Goal: Task Accomplishment & Management: Manage account settings

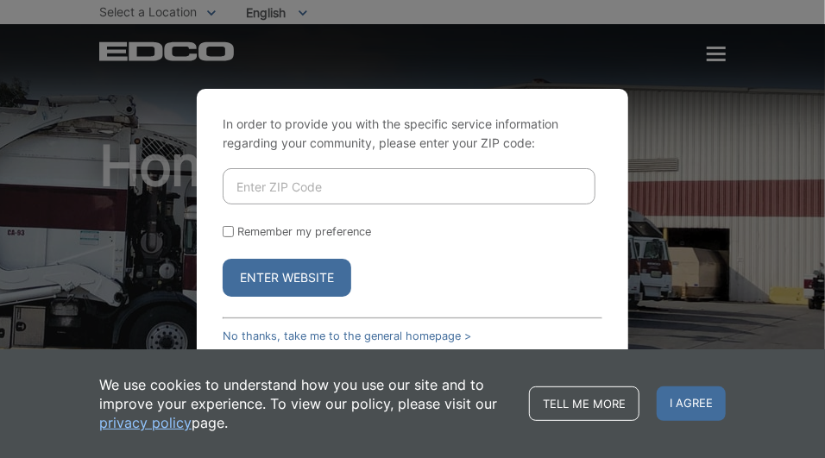
click at [329, 268] on link "No thanks, take me to the general homepage >" at bounding box center [347, 336] width 249 height 13
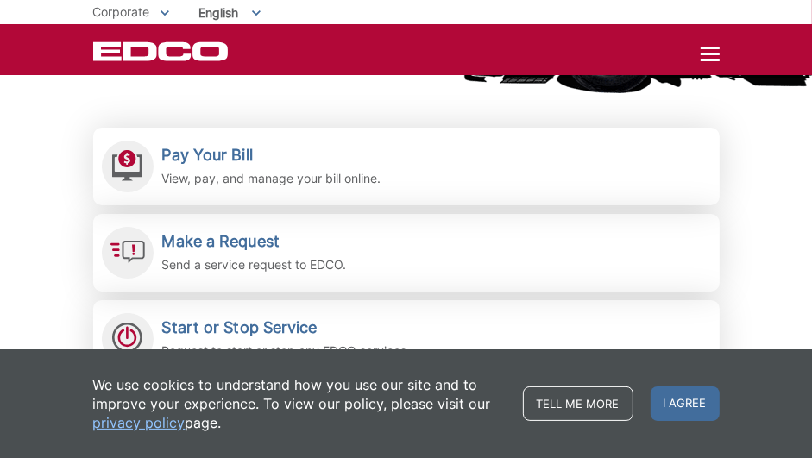
scroll to position [345, 0]
click at [212, 169] on p "View, pay, and manage your bill online." at bounding box center [271, 178] width 219 height 19
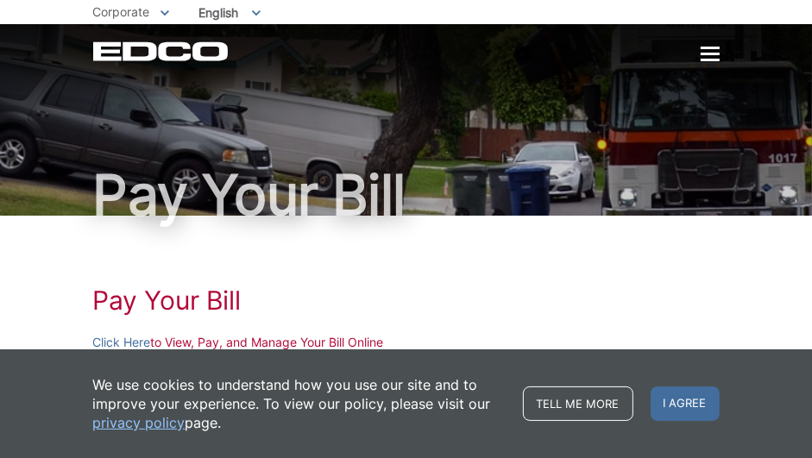
click at [122, 336] on link "Click Here" at bounding box center [122, 342] width 58 height 19
